Goal: Contribute content

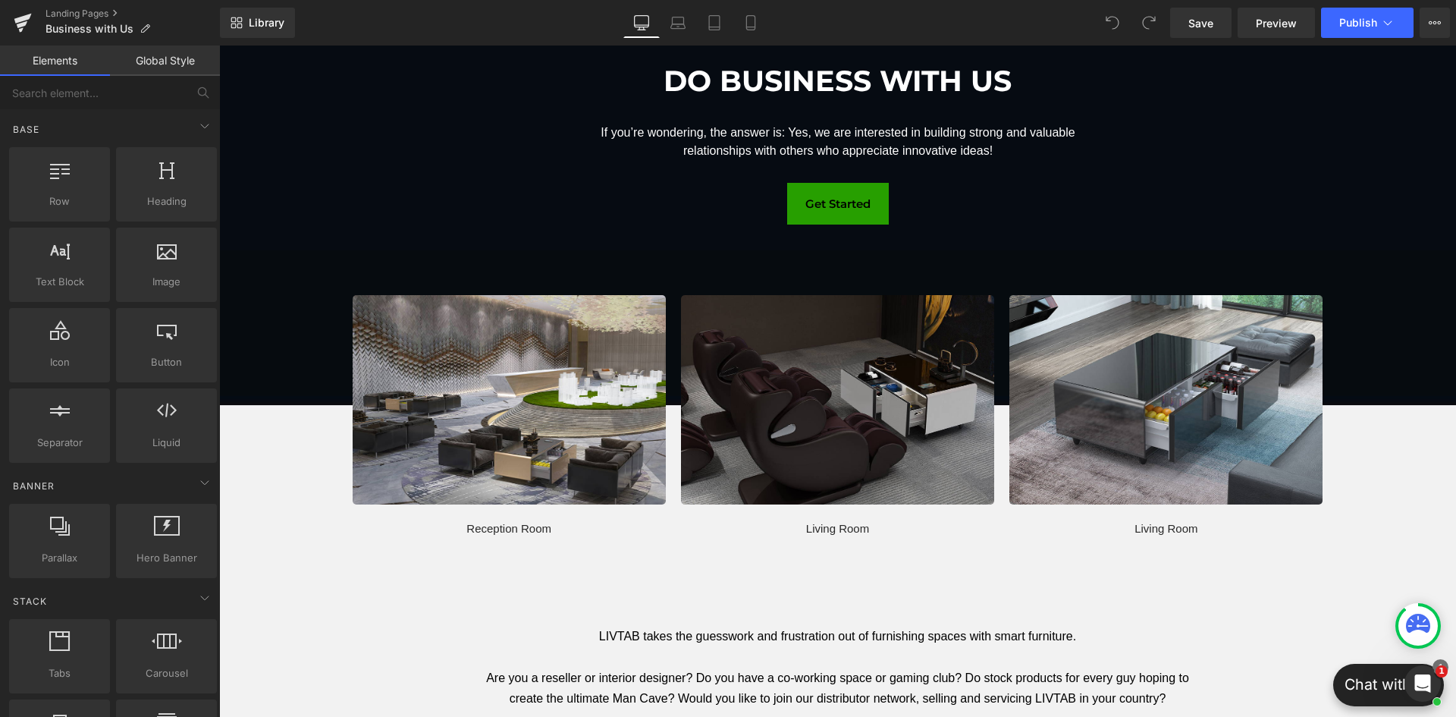
scroll to position [152, 0]
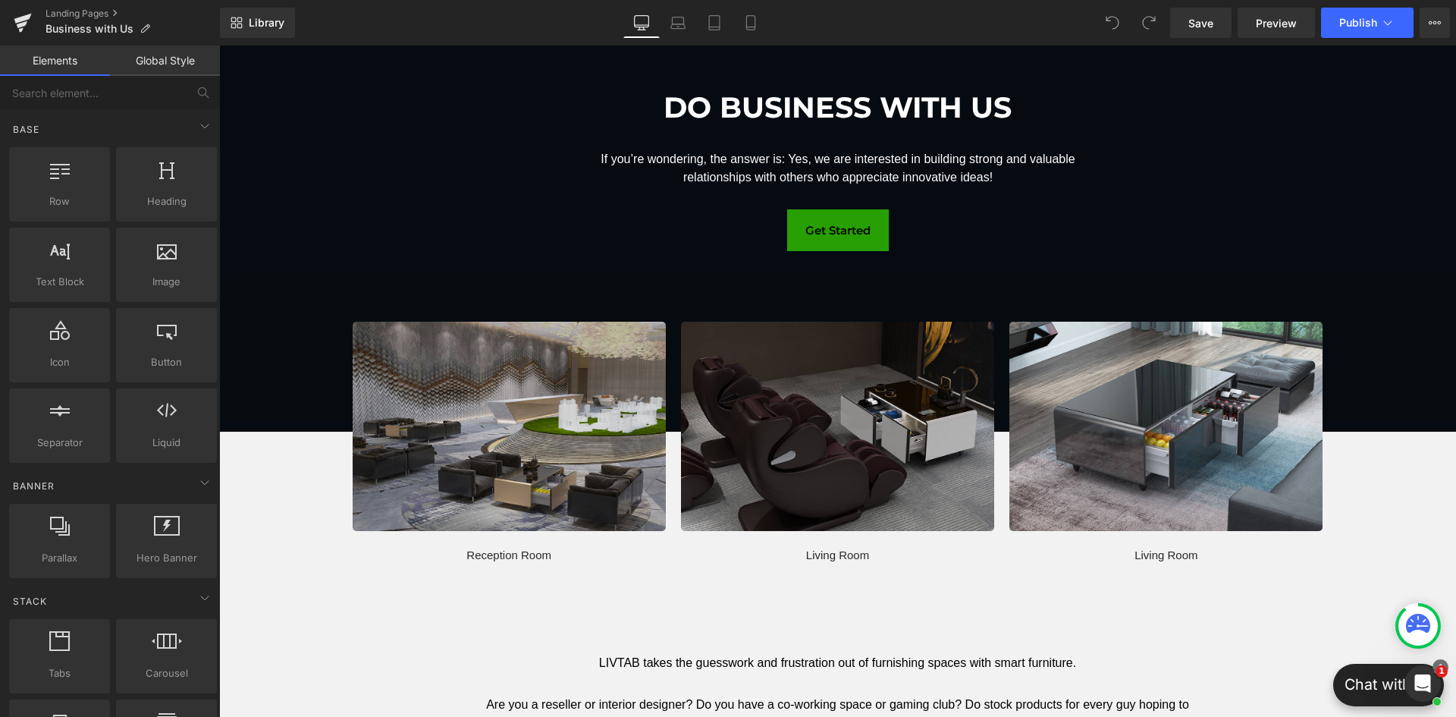
click at [362, 378] on img at bounding box center [509, 426] width 313 height 209
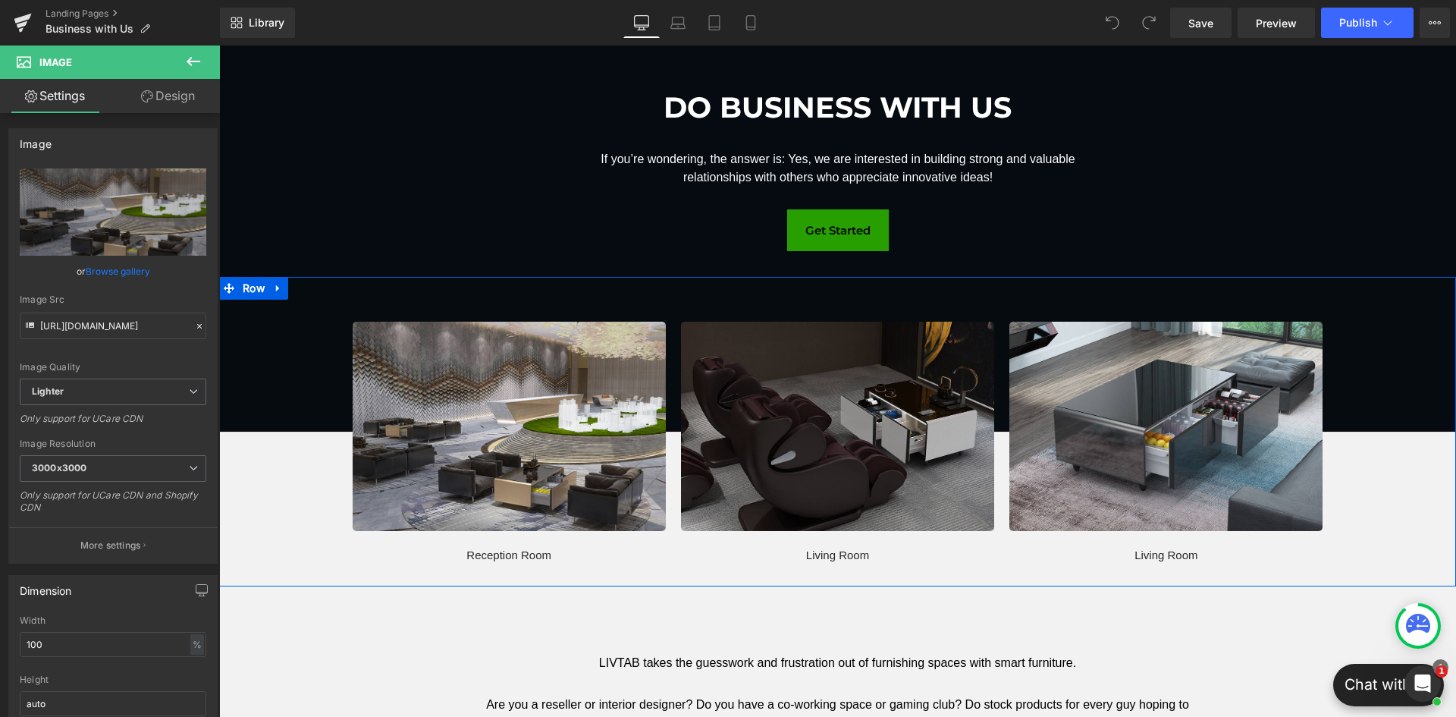
click at [317, 414] on div "Image Reception Room Text Block Image Living Room Text Block Image Living Room …" at bounding box center [837, 441] width 1237 height 289
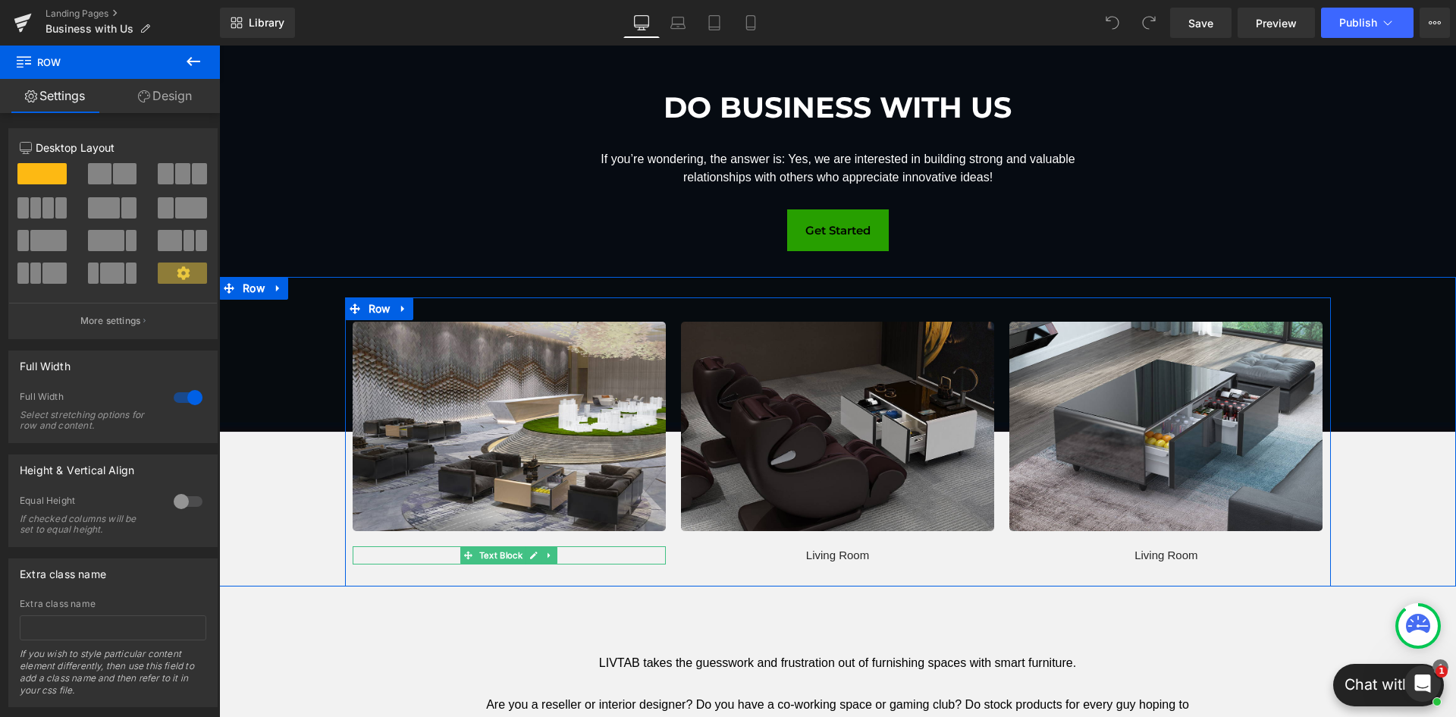
click at [638, 555] on p "Reception Room" at bounding box center [509, 555] width 313 height 18
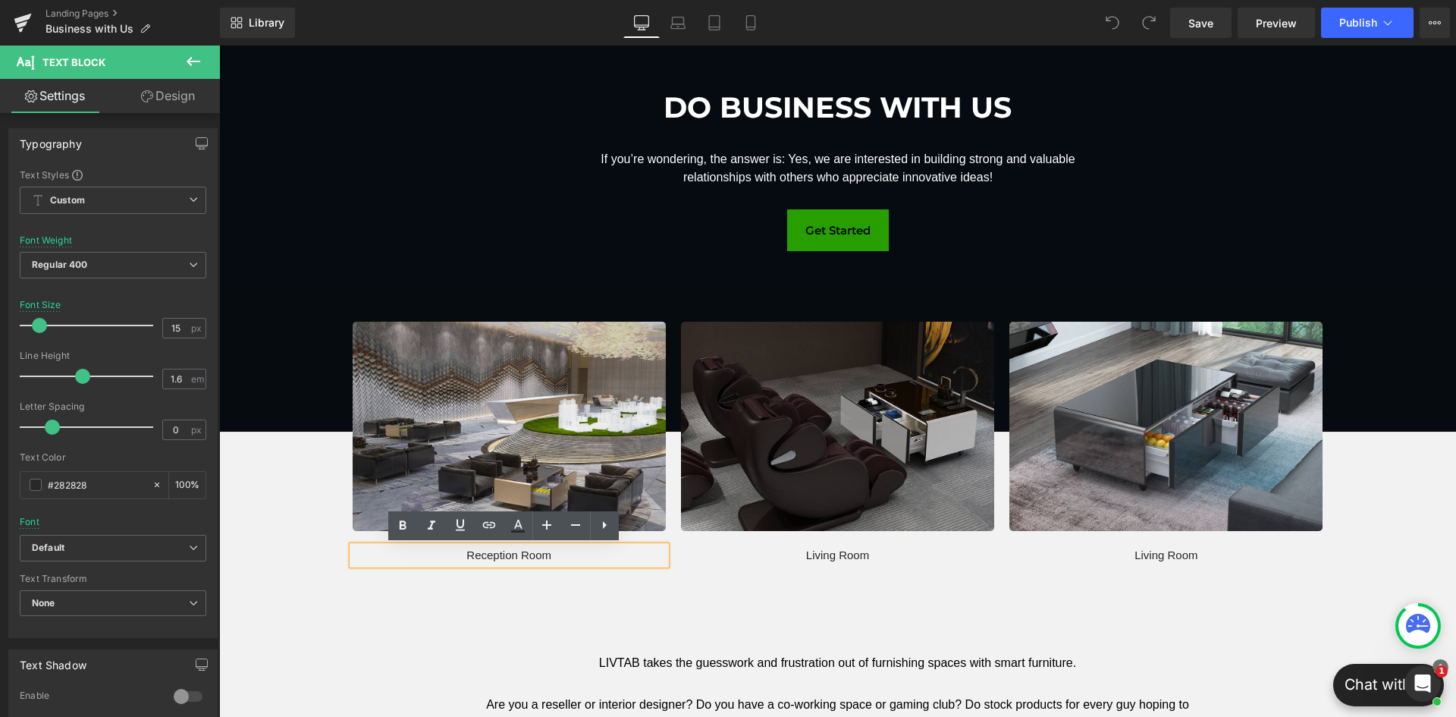
click at [298, 386] on div "Image Reception Room Text Block Image Living Room Text Block Image Living Room …" at bounding box center [837, 441] width 1237 height 289
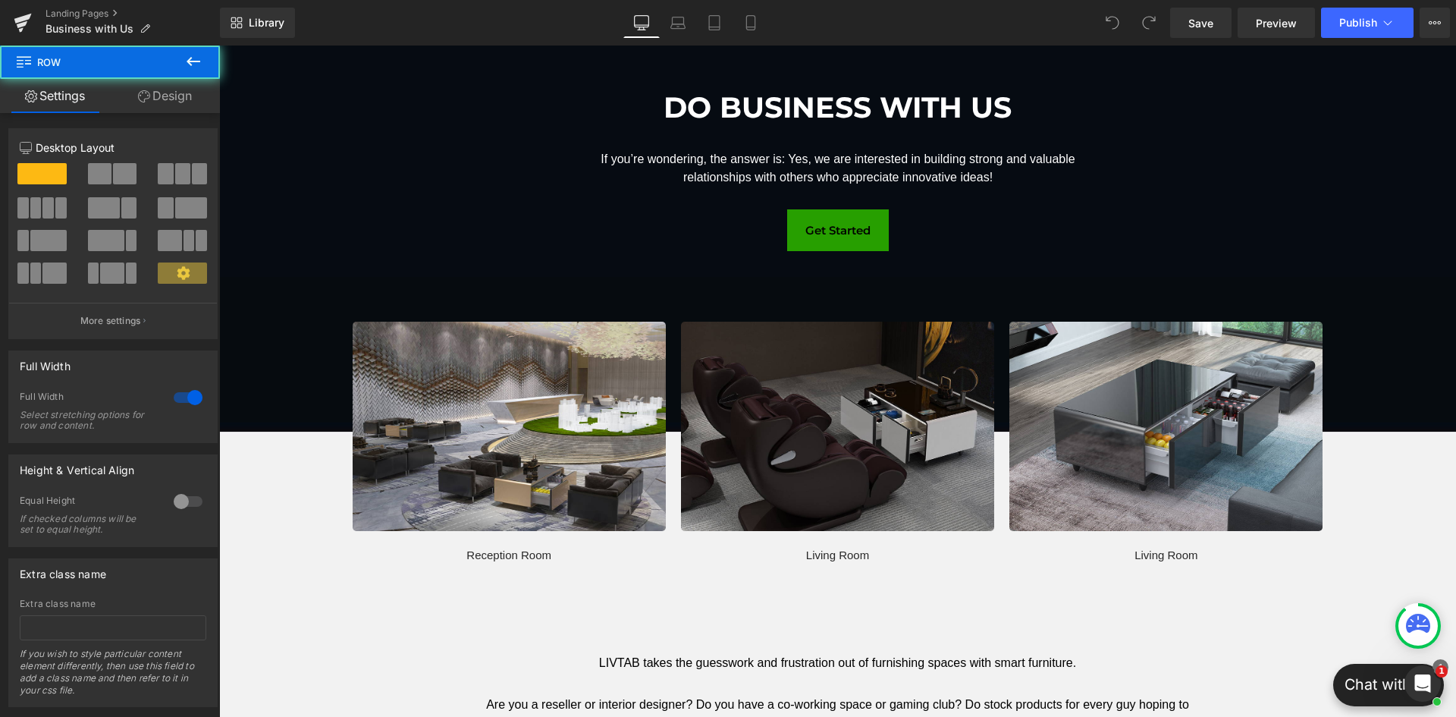
click at [301, 333] on div "Image Reception Room Text Block Image Living Room Text Block Image Living Room …" at bounding box center [837, 441] width 1237 height 289
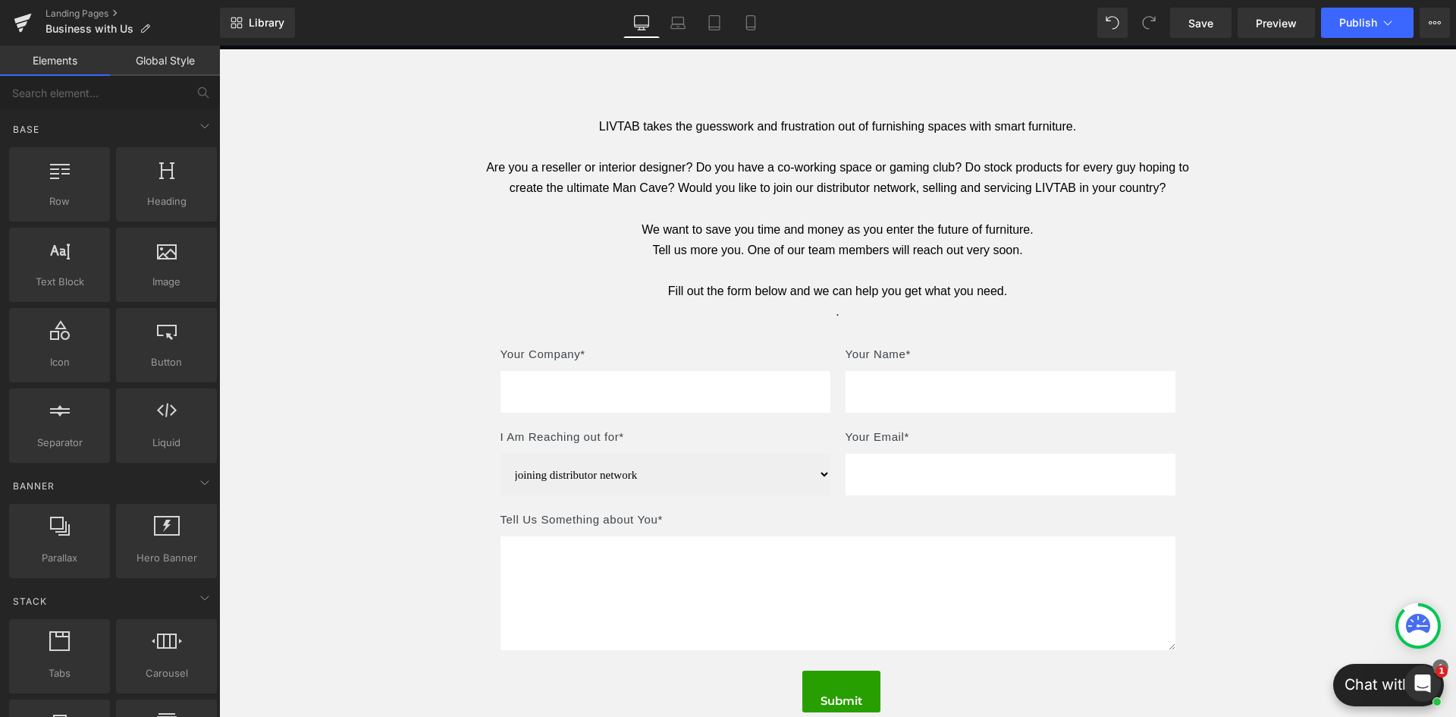
scroll to position [0, 0]
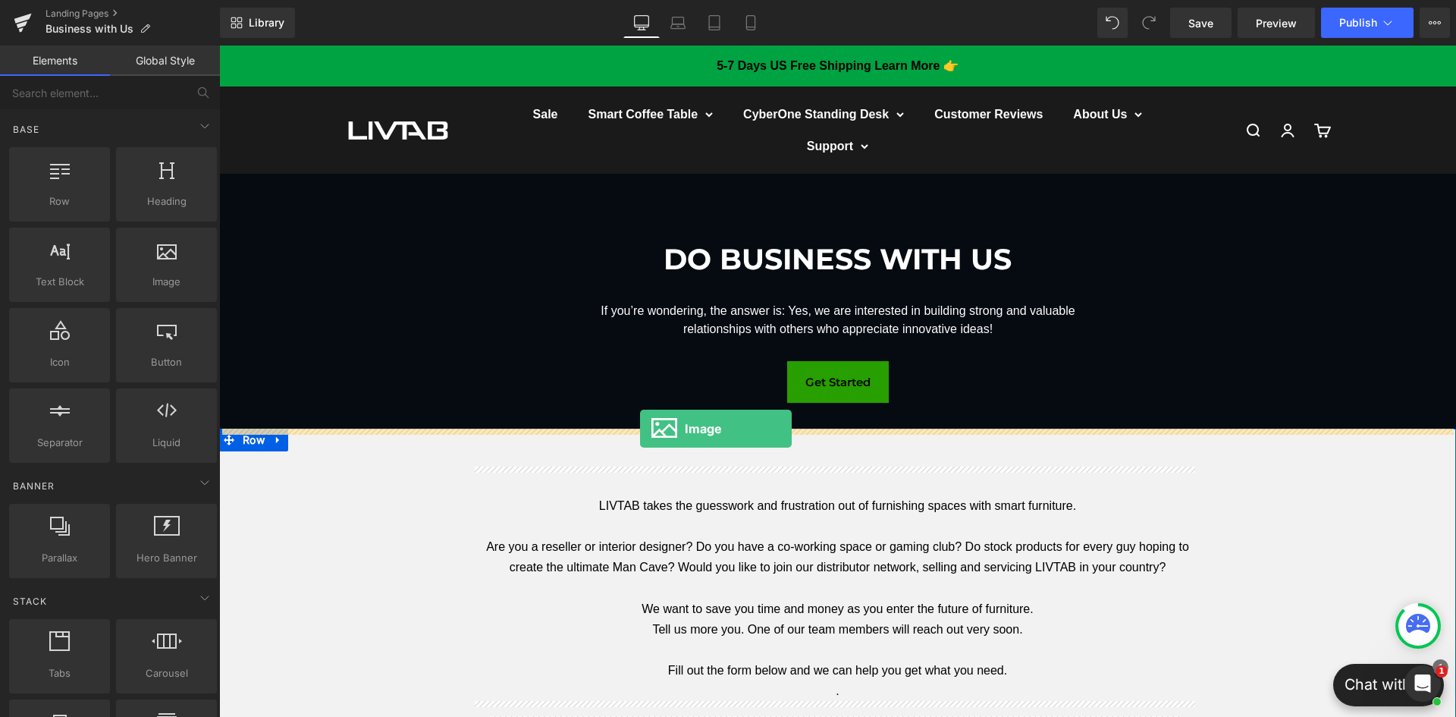
drag, startPoint x: 378, startPoint y: 322, endPoint x: 640, endPoint y: 428, distance: 283.3
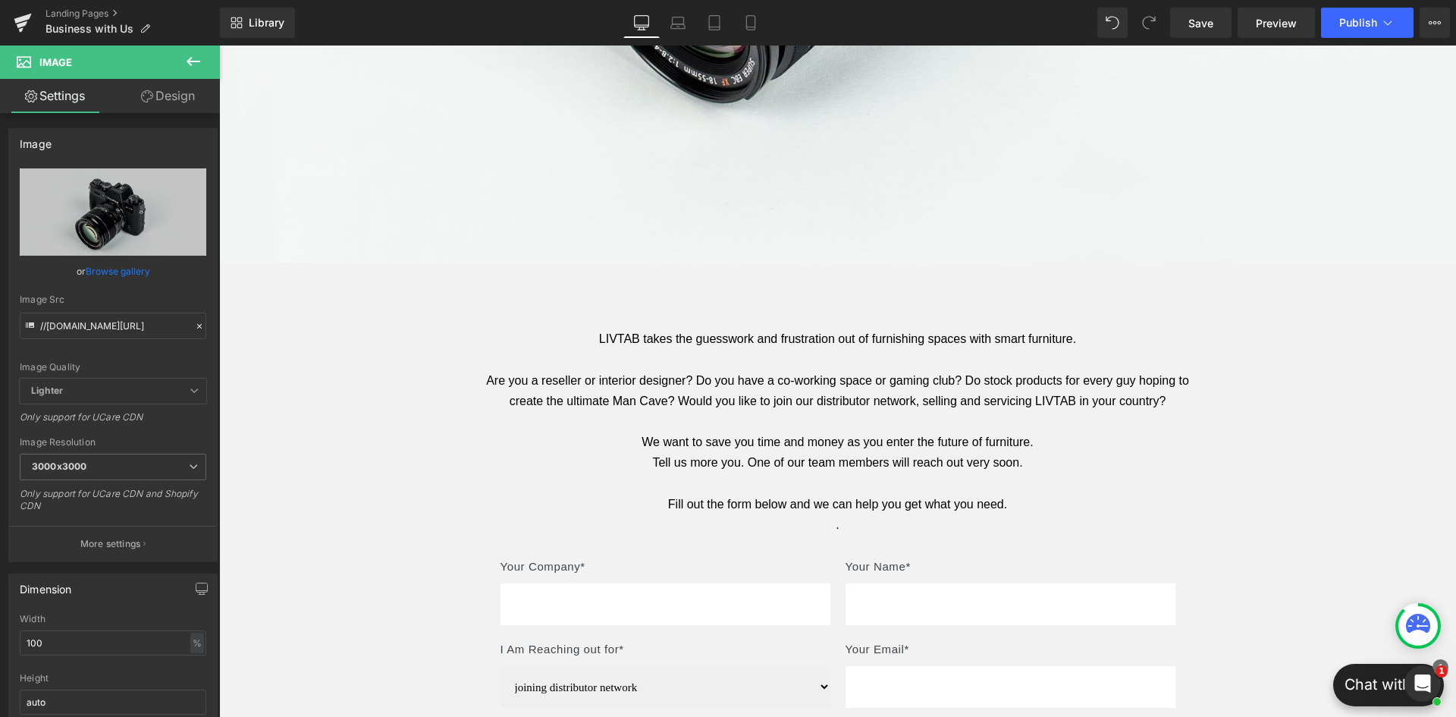
scroll to position [682, 0]
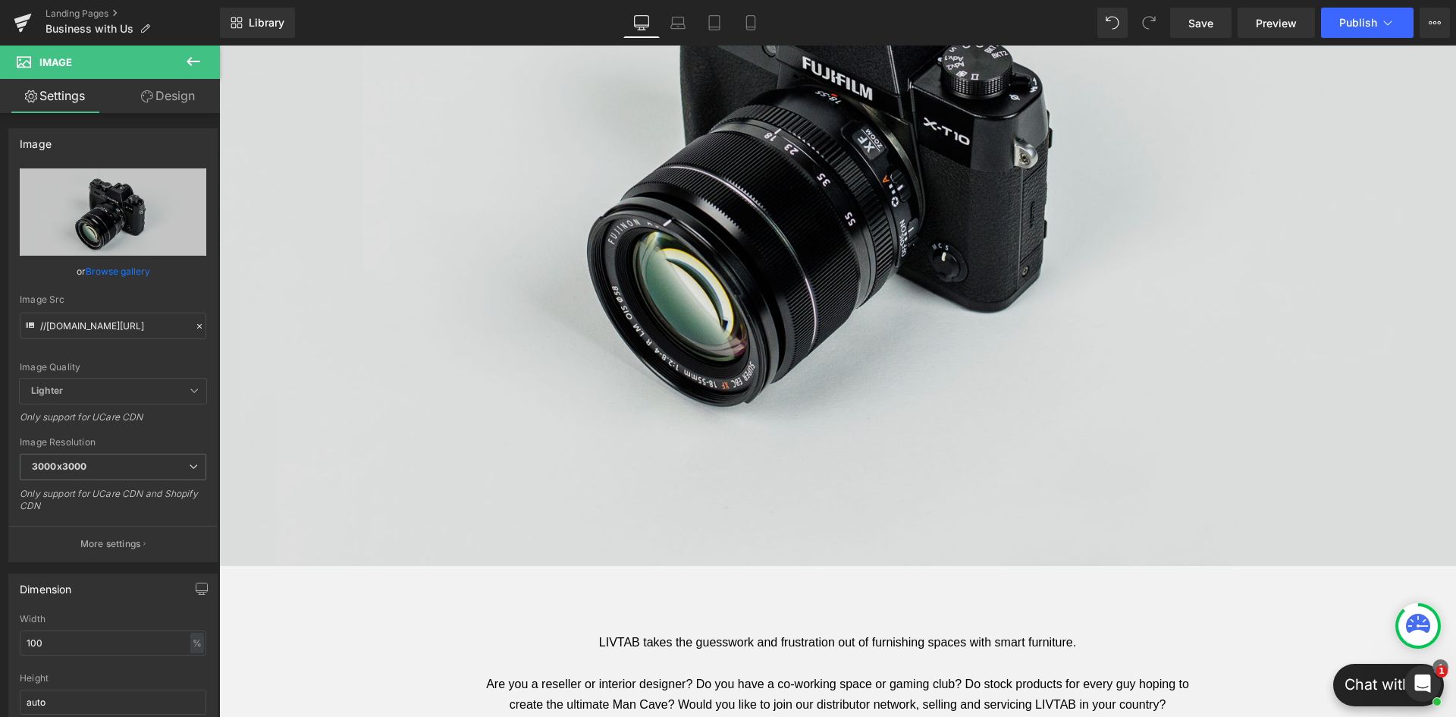
click at [833, 302] on img at bounding box center [837, 156] width 1237 height 820
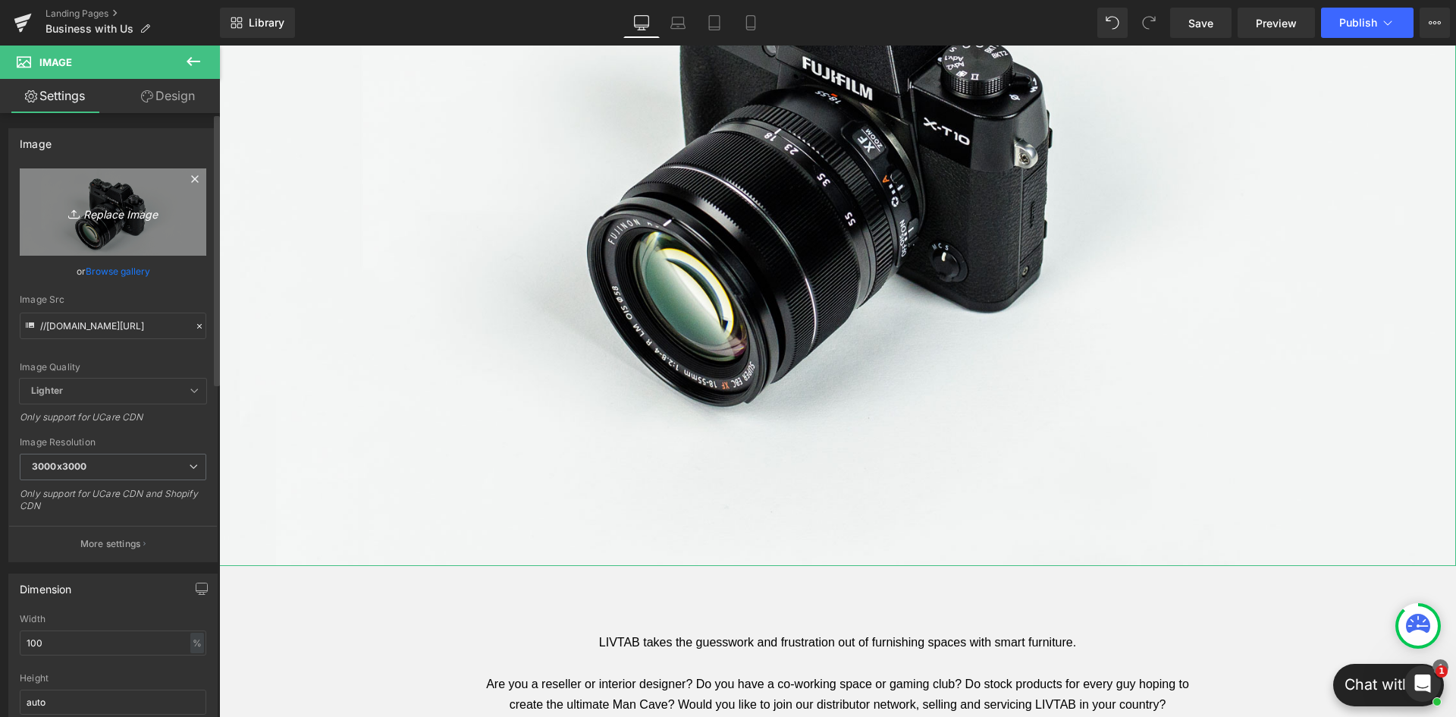
click at [97, 212] on icon "Replace Image" at bounding box center [112, 211] width 121 height 19
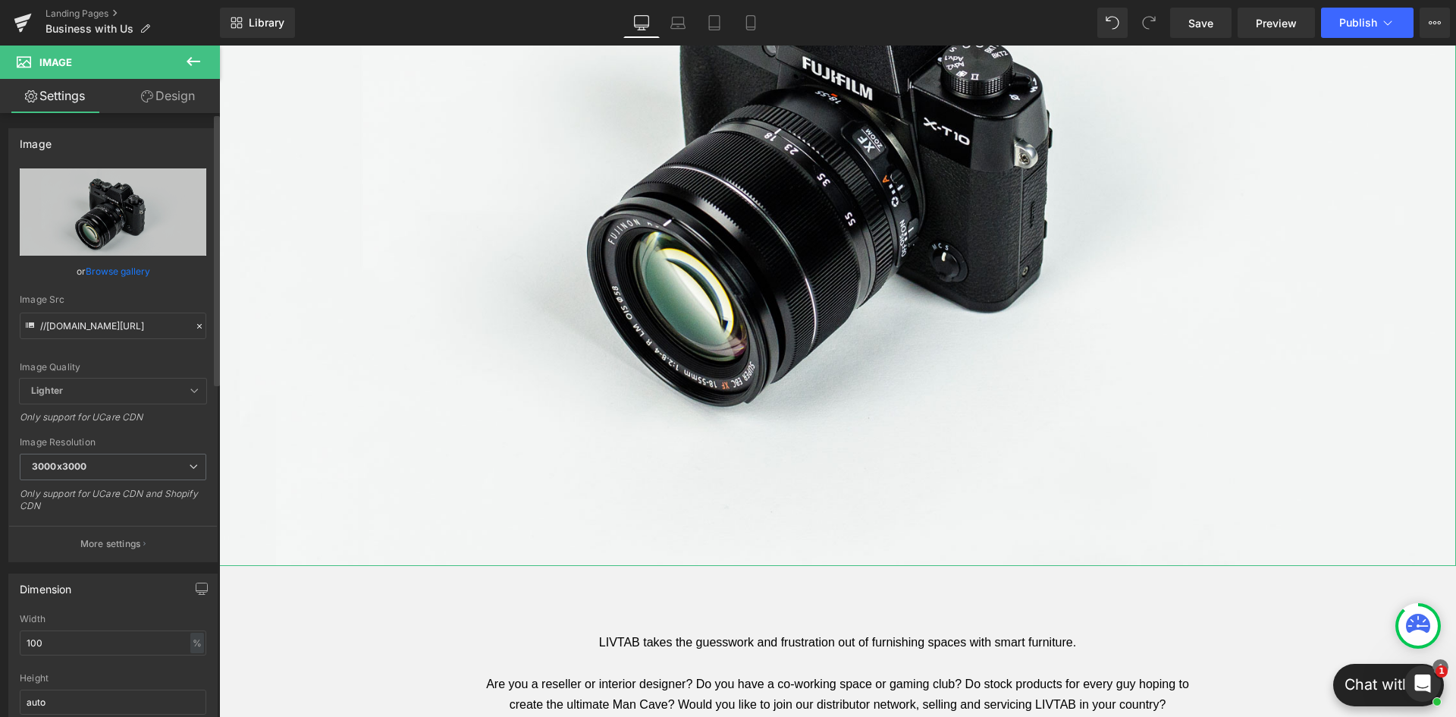
click at [118, 271] on link "Browse gallery" at bounding box center [118, 271] width 64 height 27
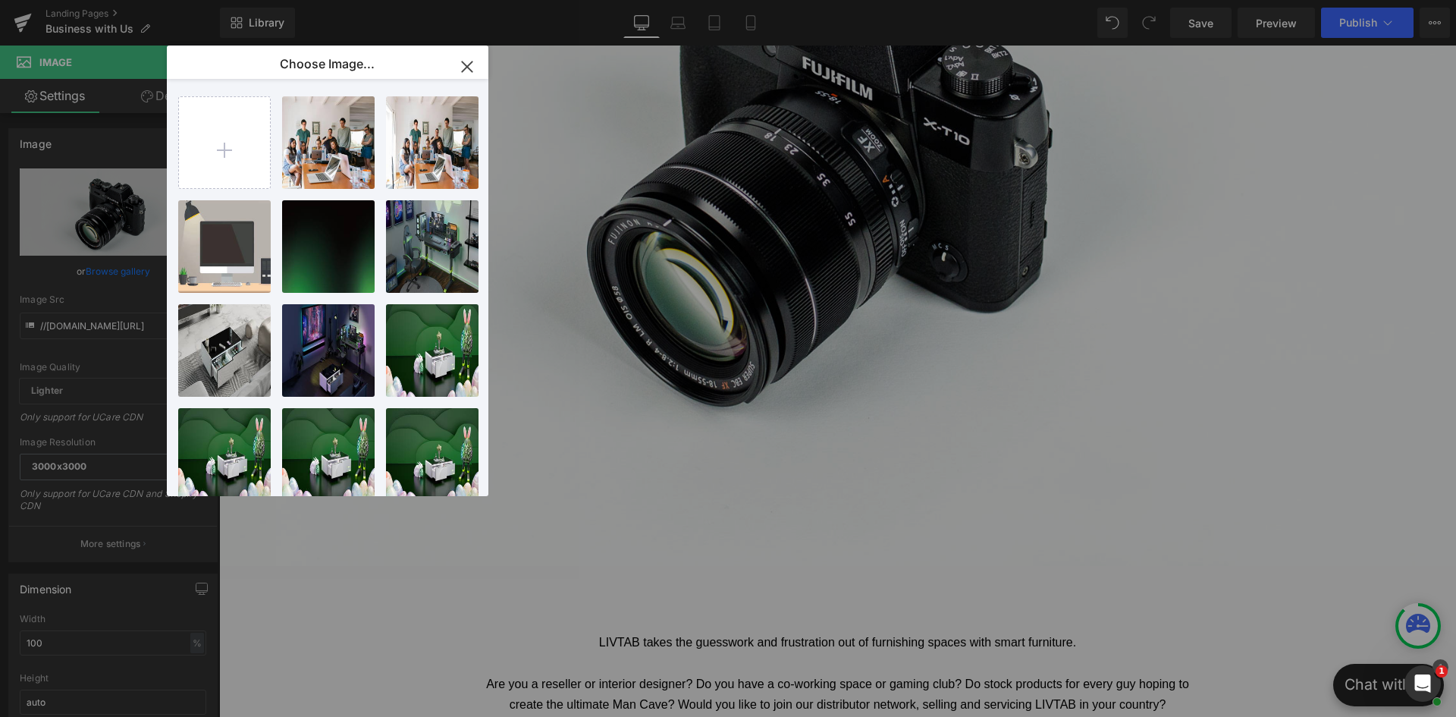
click at [473, 73] on icon "button" at bounding box center [467, 67] width 24 height 24
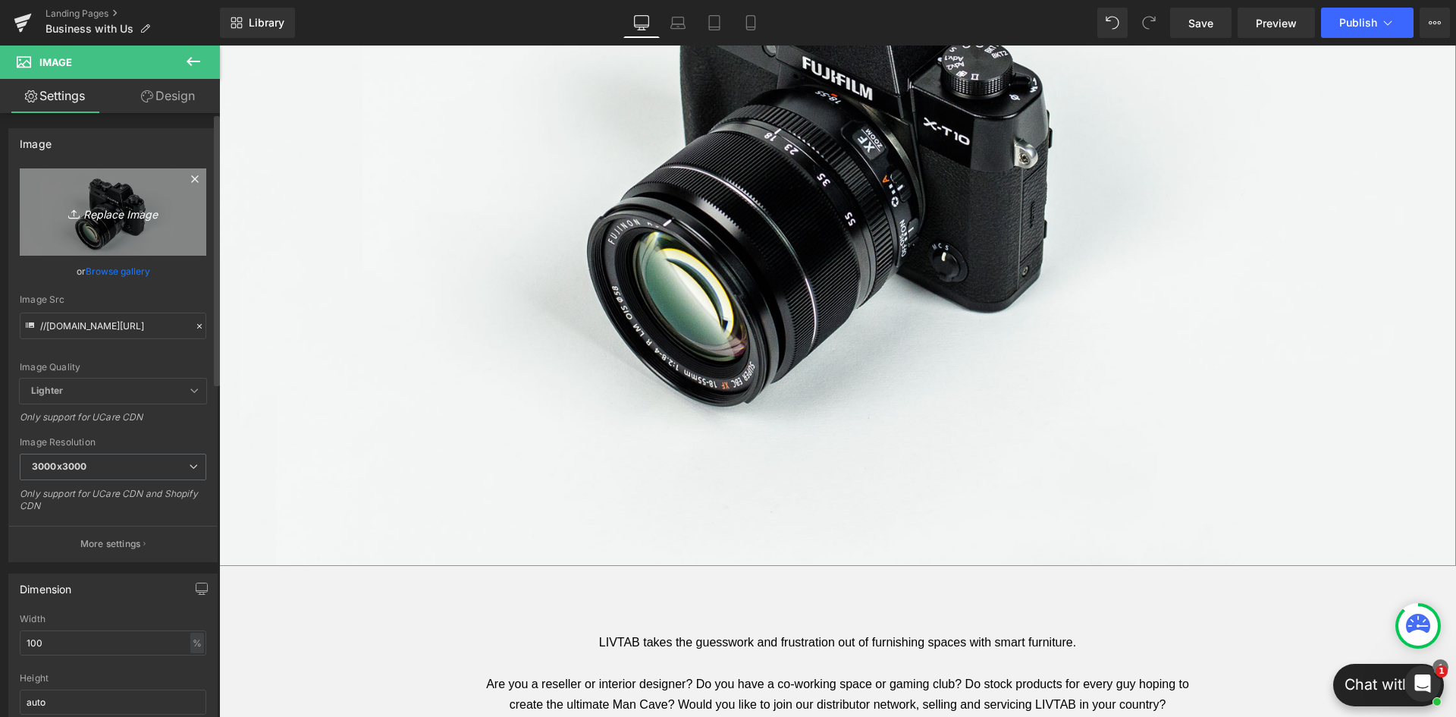
click at [126, 208] on icon "Replace Image" at bounding box center [112, 211] width 121 height 19
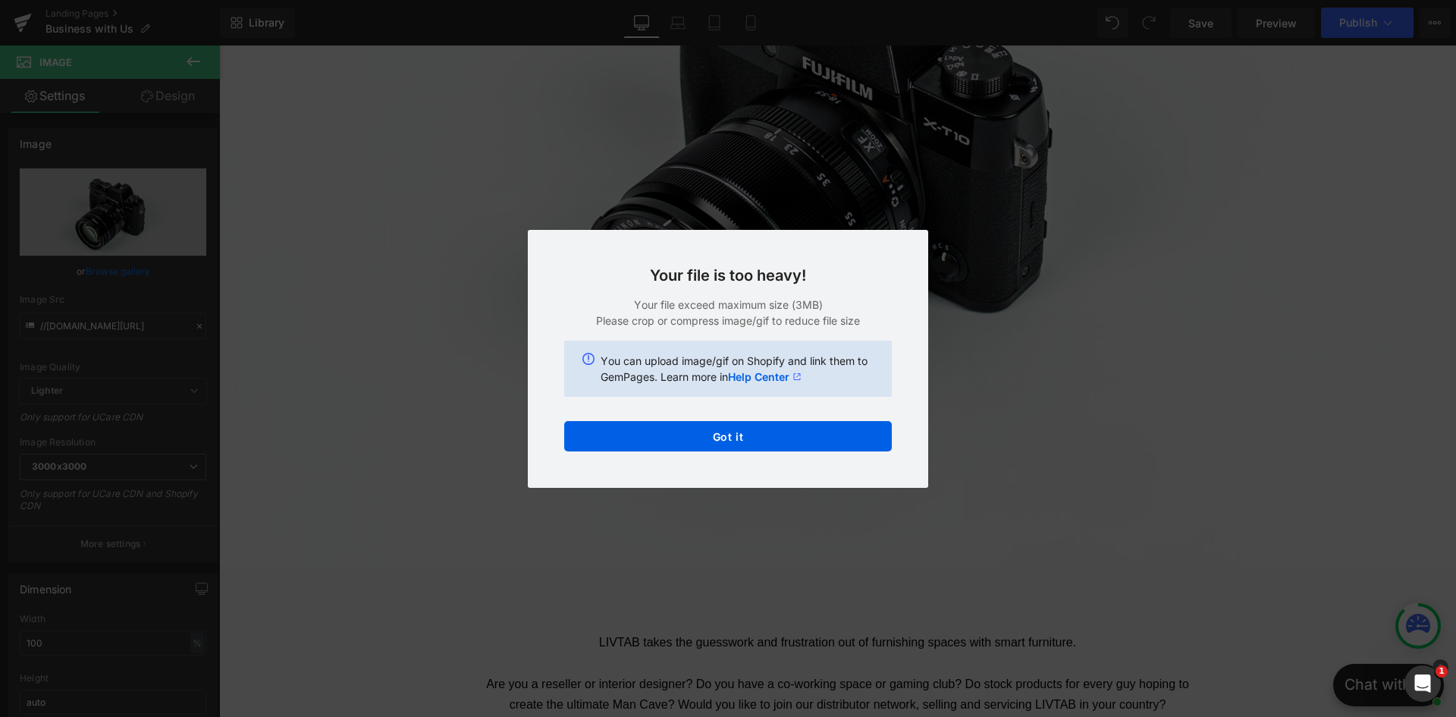
click at [1068, 344] on div "Back to Library Insert Your file is too heavy! Your file exceed maximum size (3…" at bounding box center [728, 358] width 1456 height 717
click at [830, 433] on button "Got it" at bounding box center [728, 436] width 328 height 30
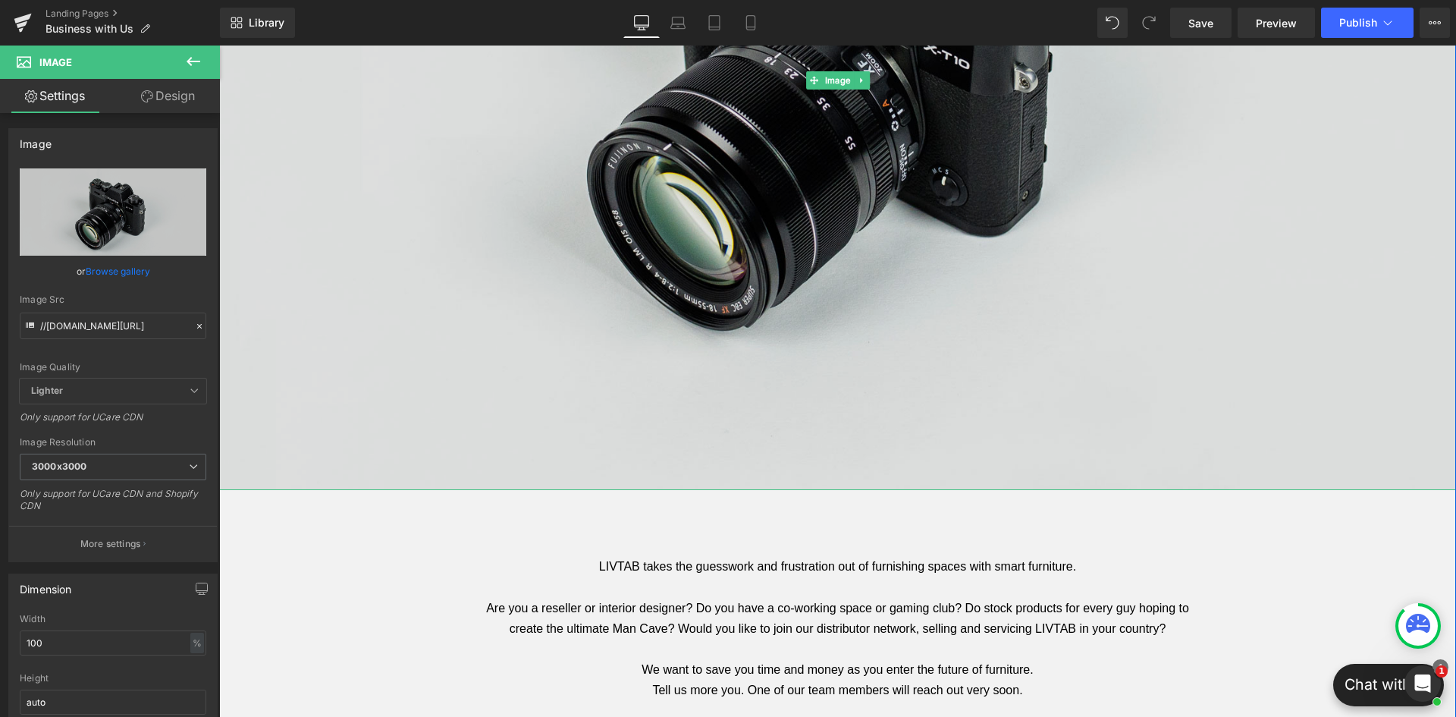
click at [471, 276] on img at bounding box center [837, 80] width 1237 height 820
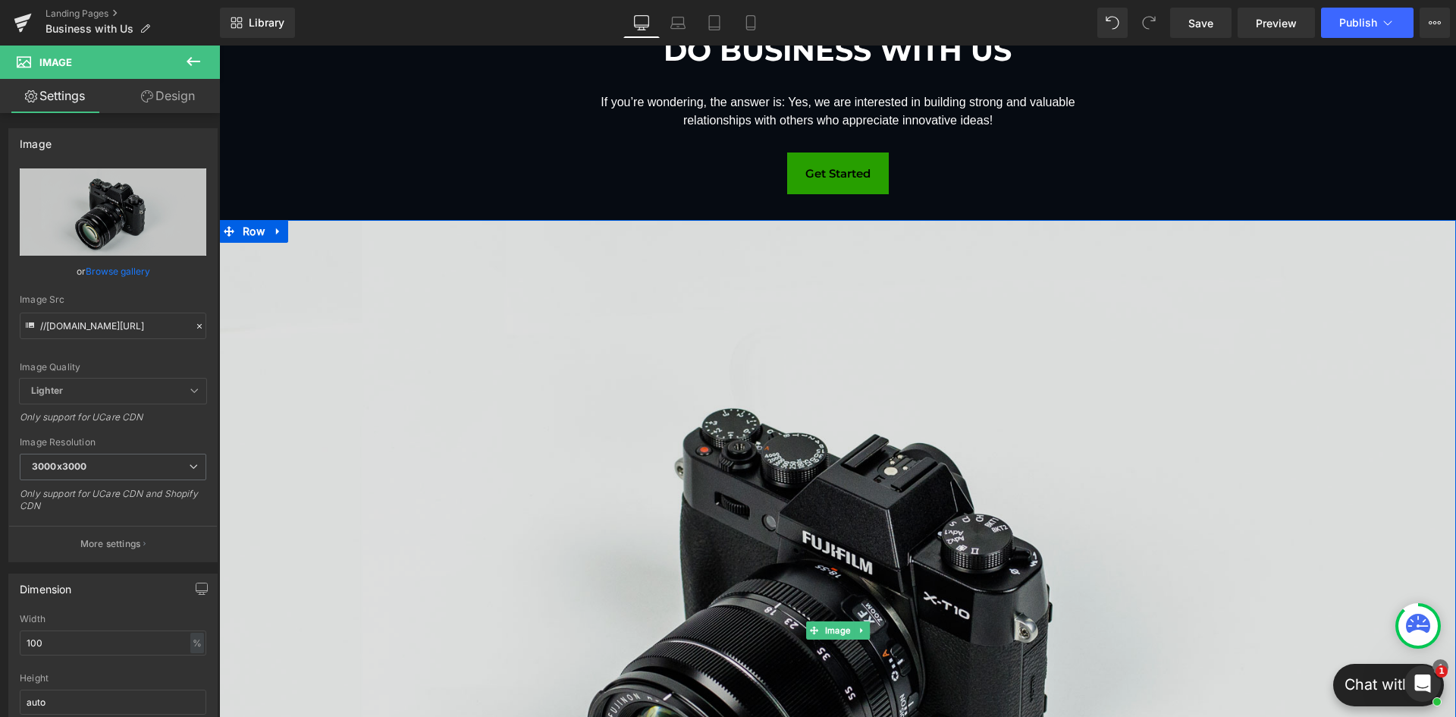
scroll to position [76, 0]
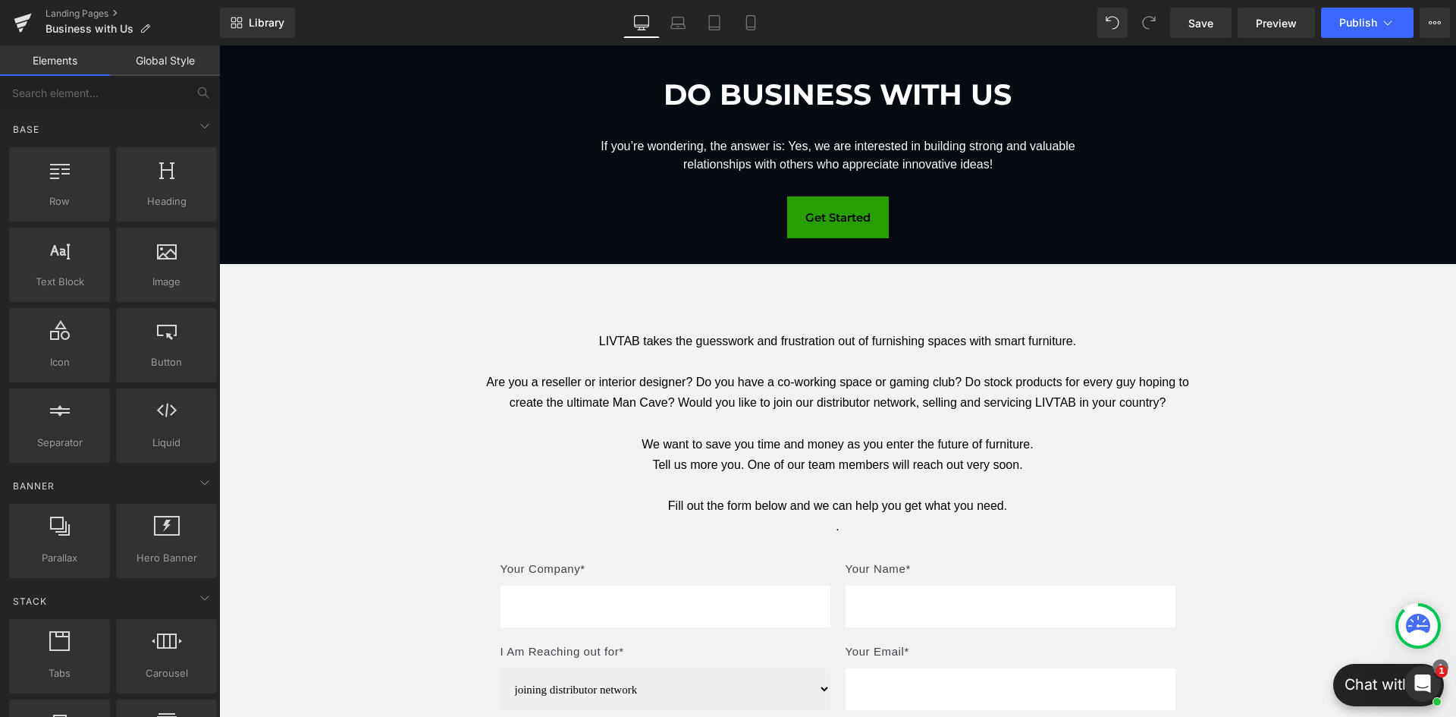
scroll to position [0, 0]
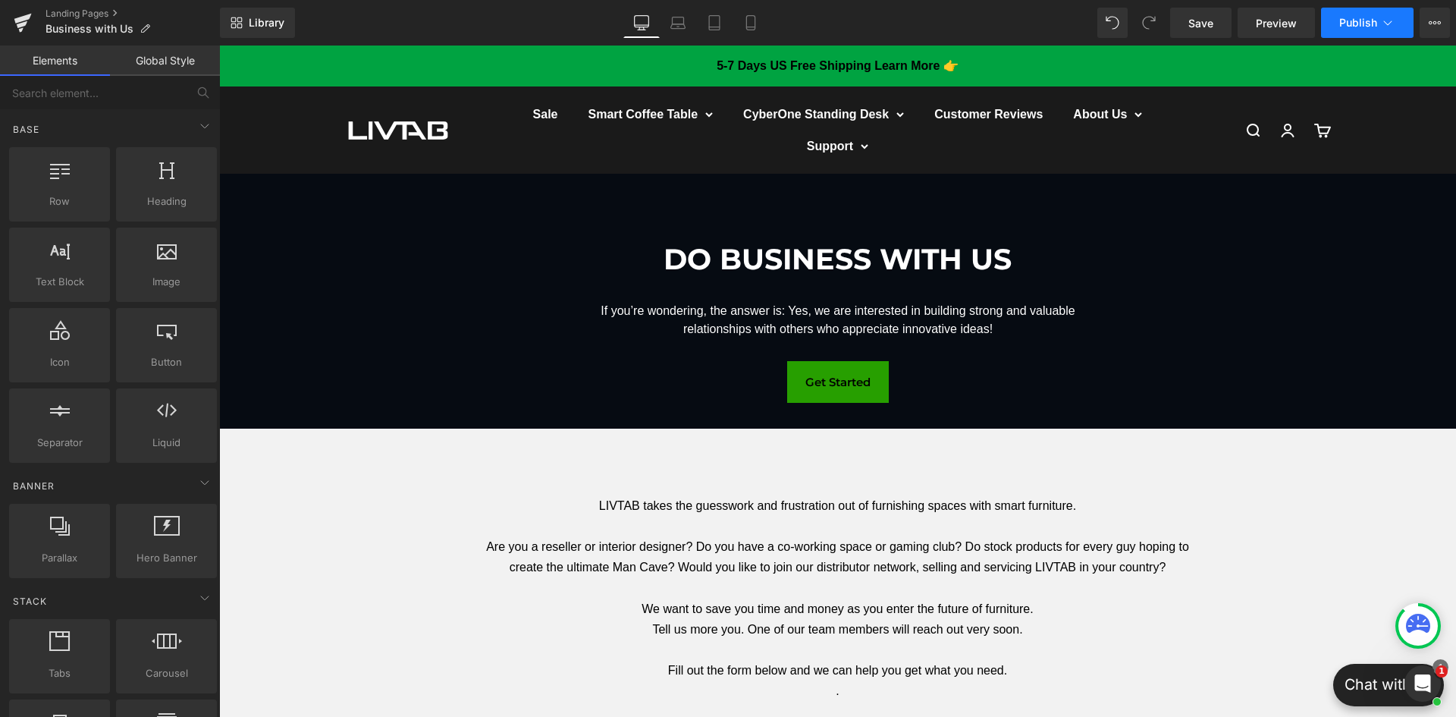
click at [1379, 18] on button "Publish" at bounding box center [1367, 23] width 93 height 30
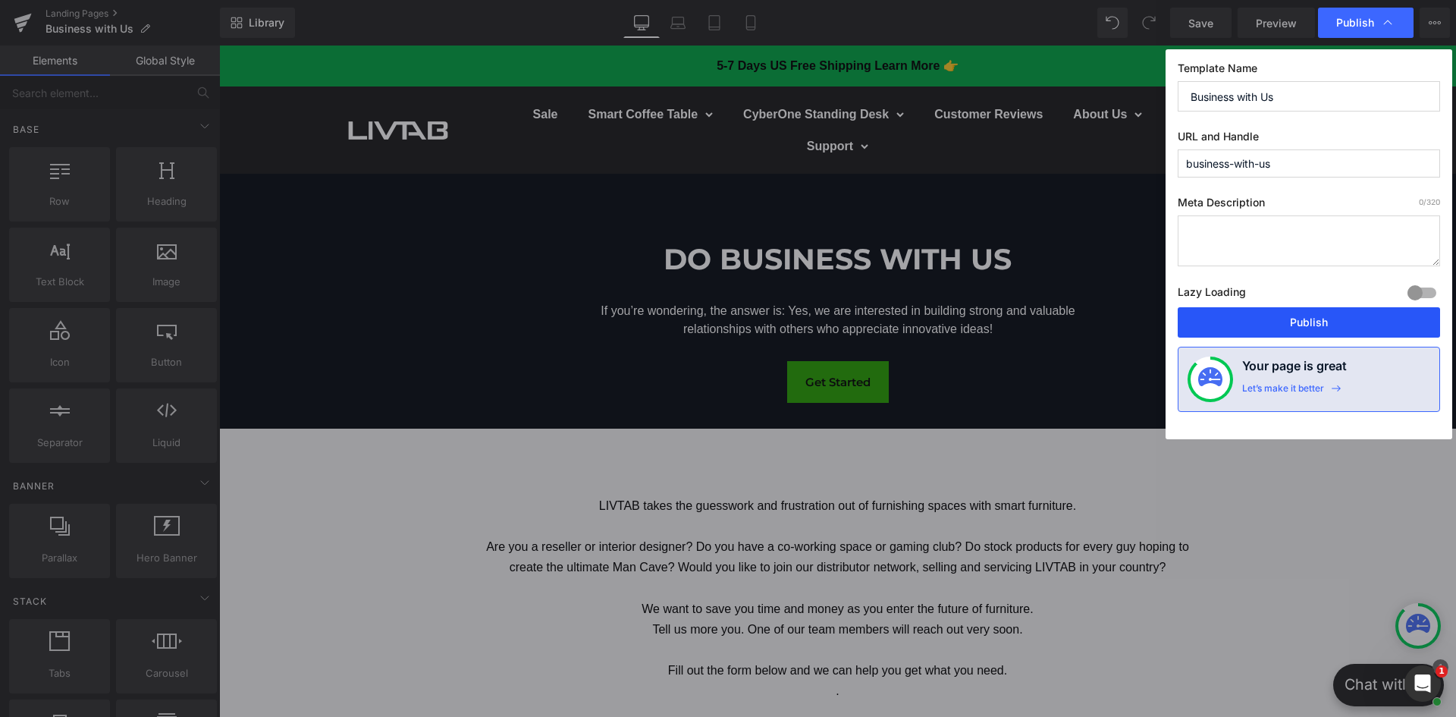
click at [1312, 318] on button "Publish" at bounding box center [1309, 322] width 262 height 30
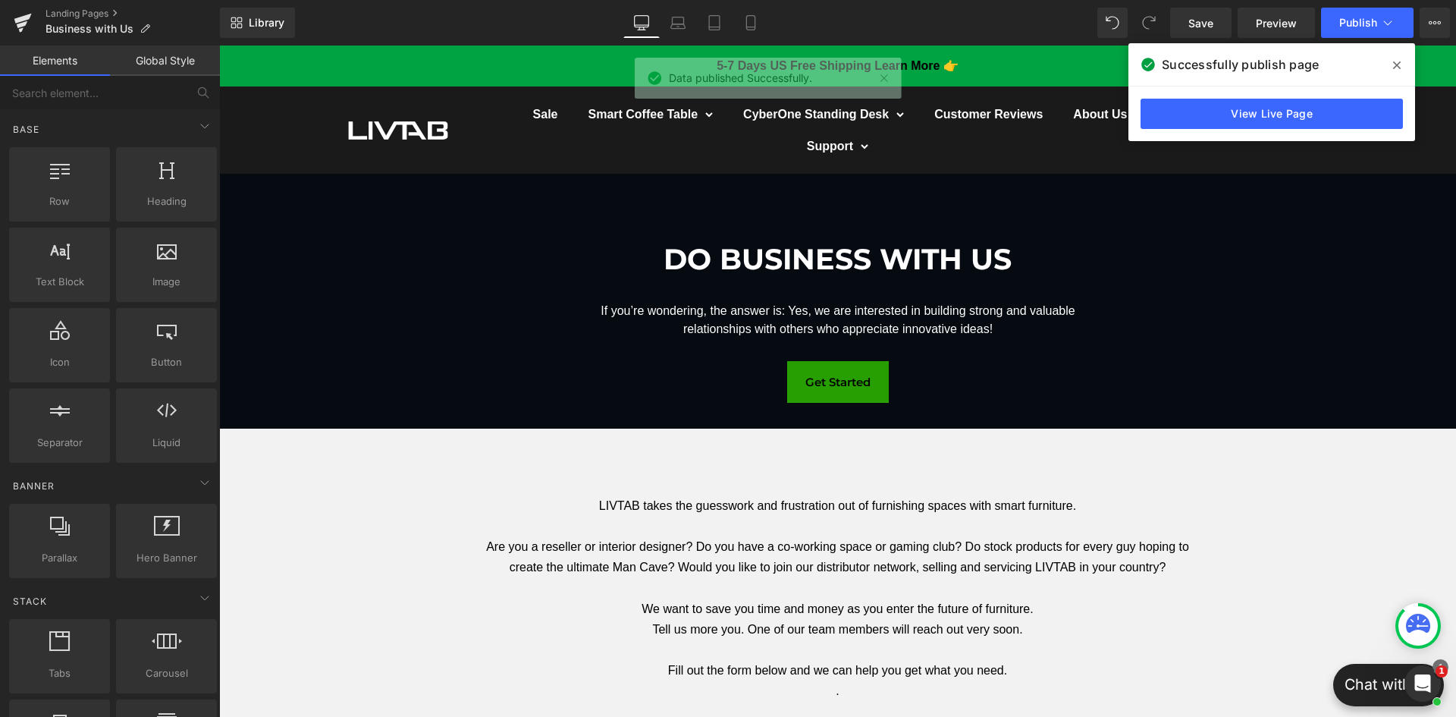
click at [1394, 70] on icon at bounding box center [1397, 65] width 8 height 12
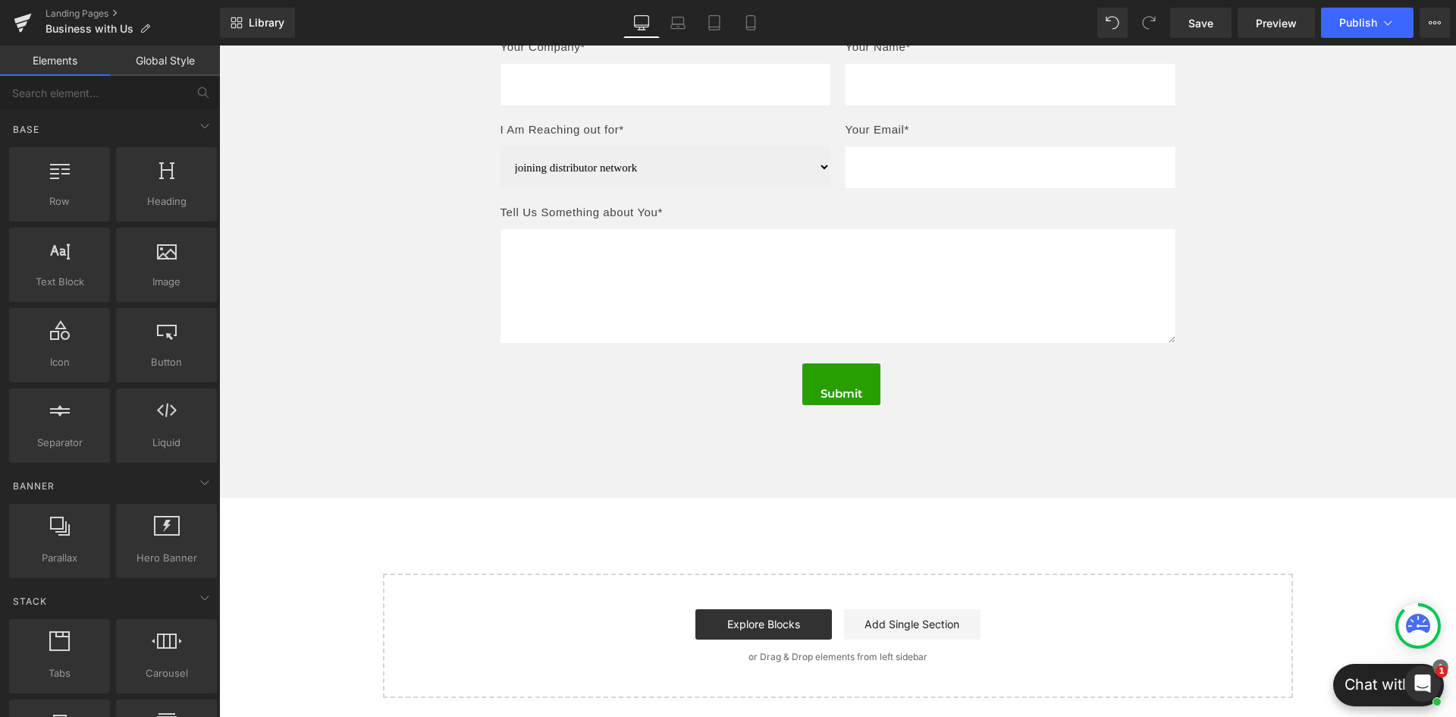
scroll to position [531, 0]
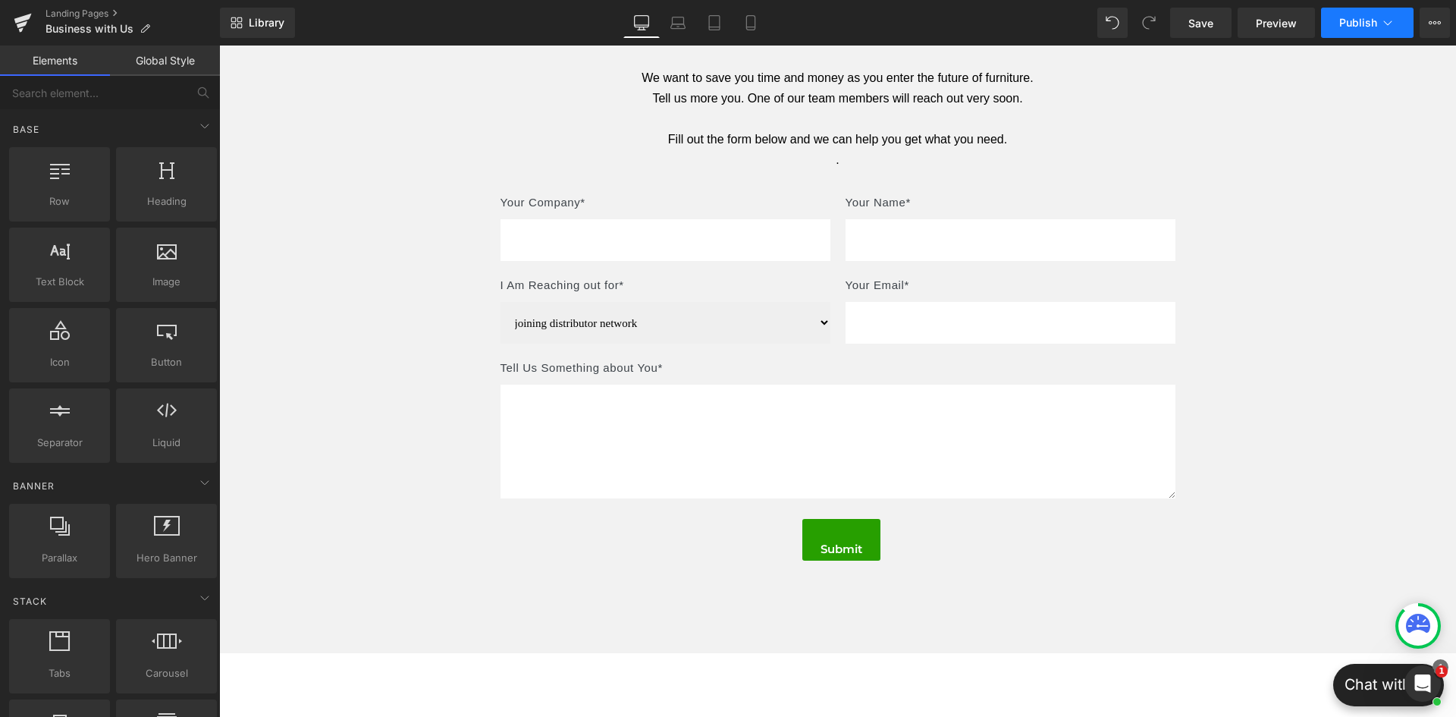
click at [1368, 28] on span "Publish" at bounding box center [1358, 23] width 38 height 12
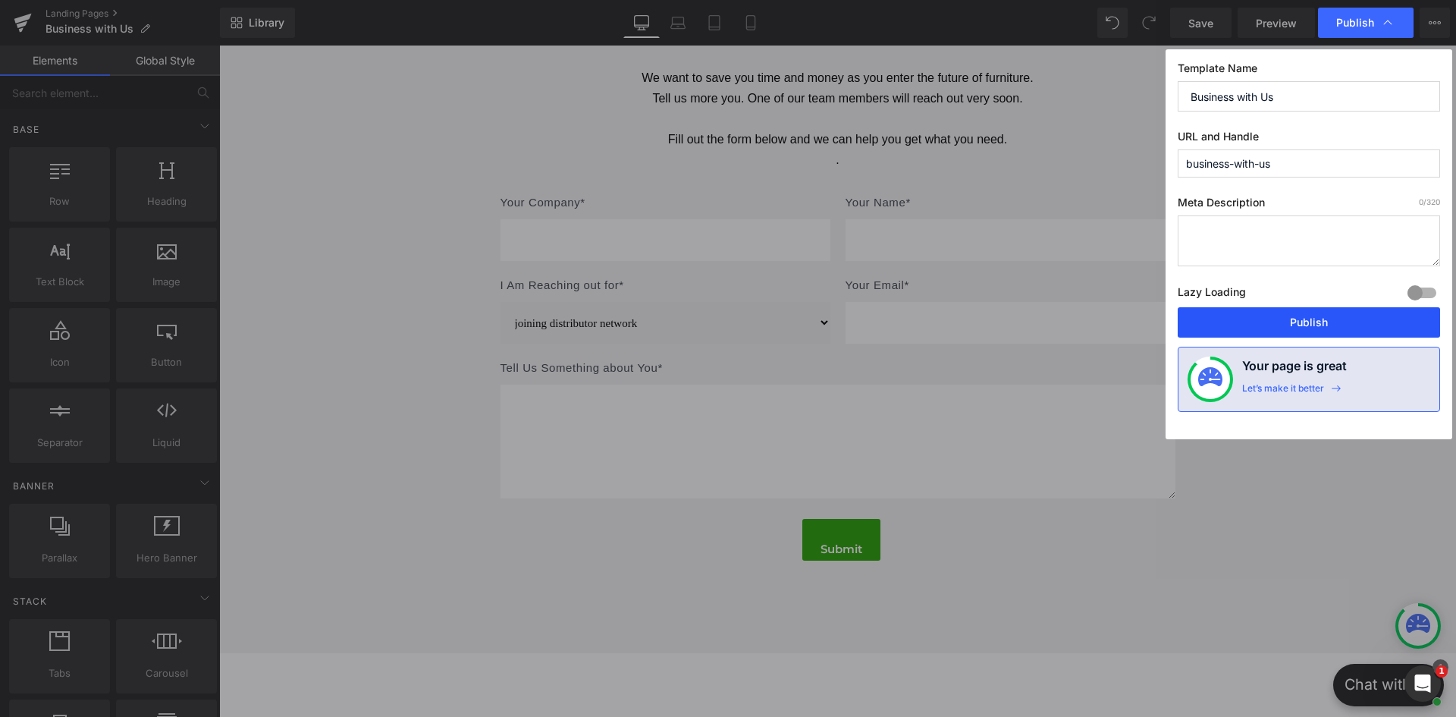
click at [1307, 334] on button "Publish" at bounding box center [1309, 322] width 262 height 30
